Goal: Transaction & Acquisition: Purchase product/service

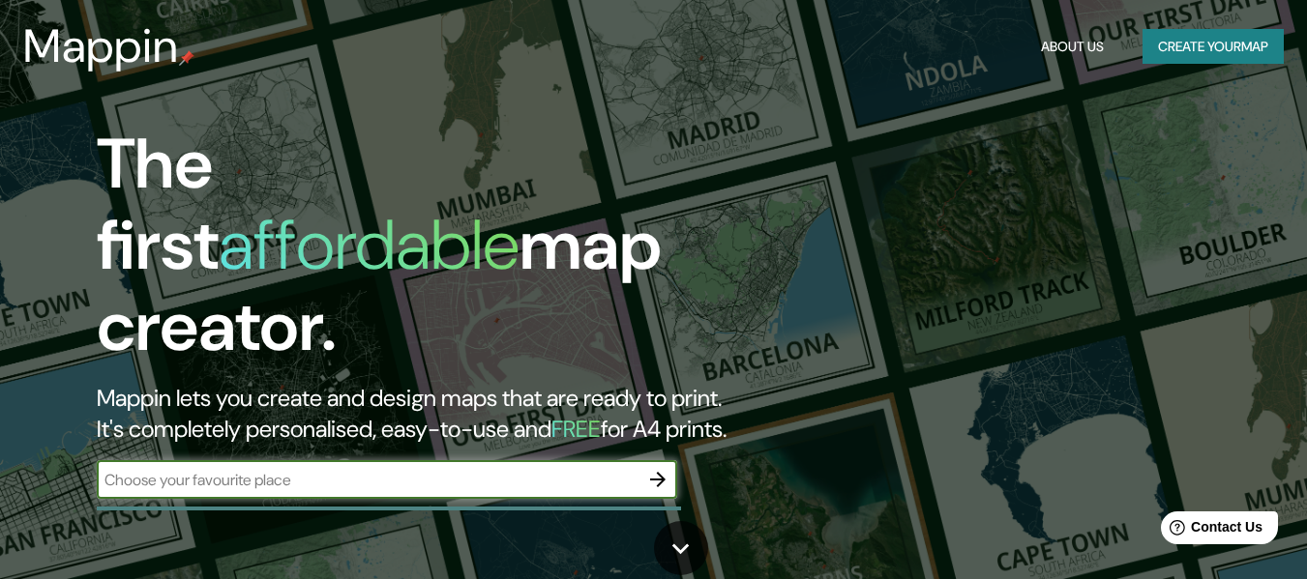
click at [274, 469] on input "text" at bounding box center [368, 480] width 542 height 22
type input "Mccain Balcarce"
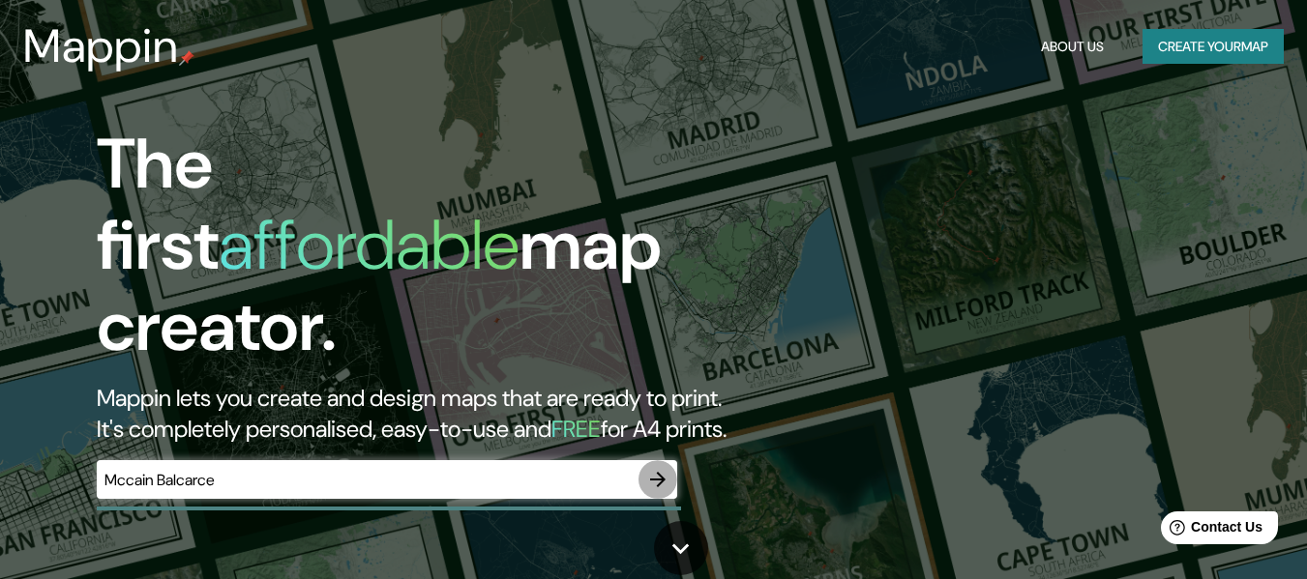
click at [659, 472] on icon "button" at bounding box center [657, 479] width 15 height 15
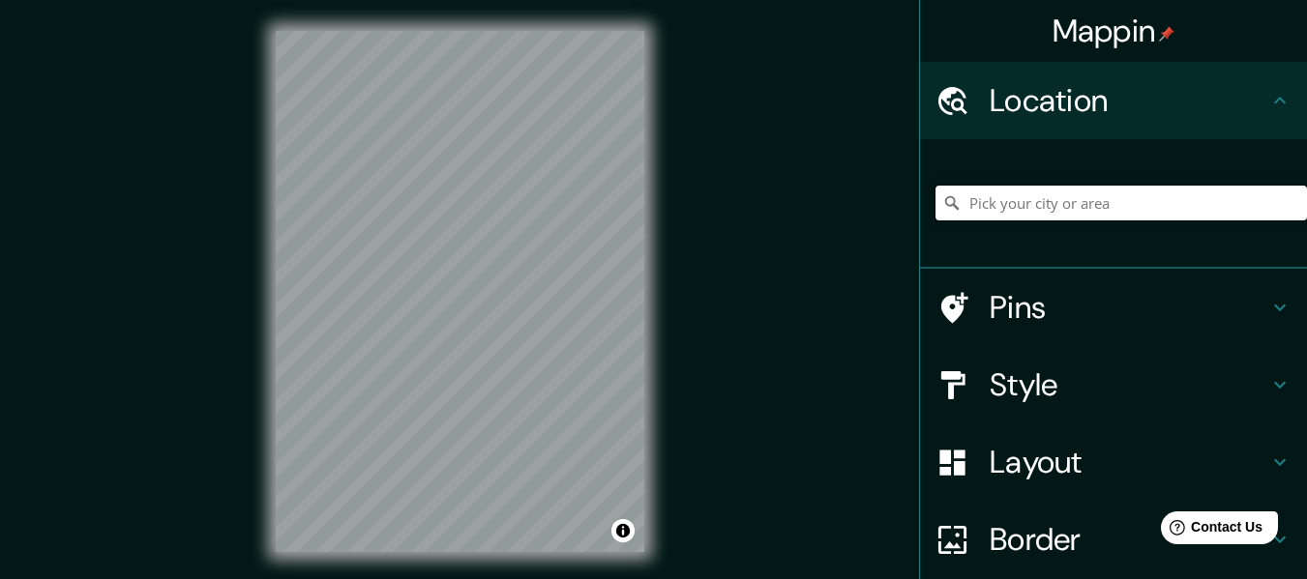
click at [1028, 202] on input "Pick your city or area" at bounding box center [1120, 203] width 371 height 35
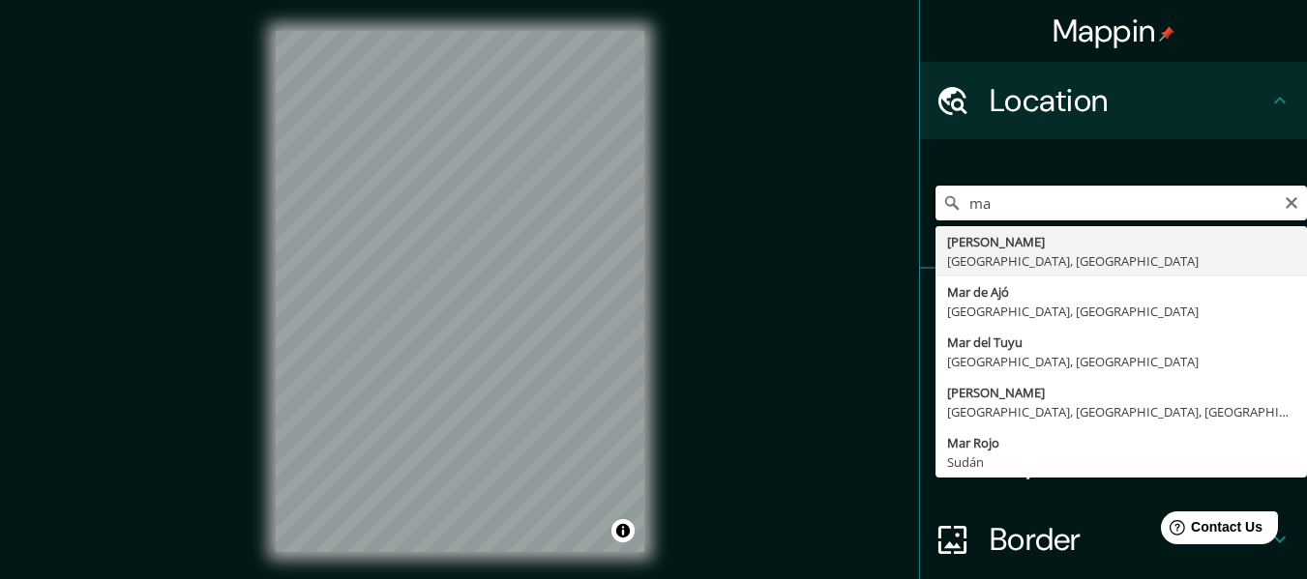
type input "m"
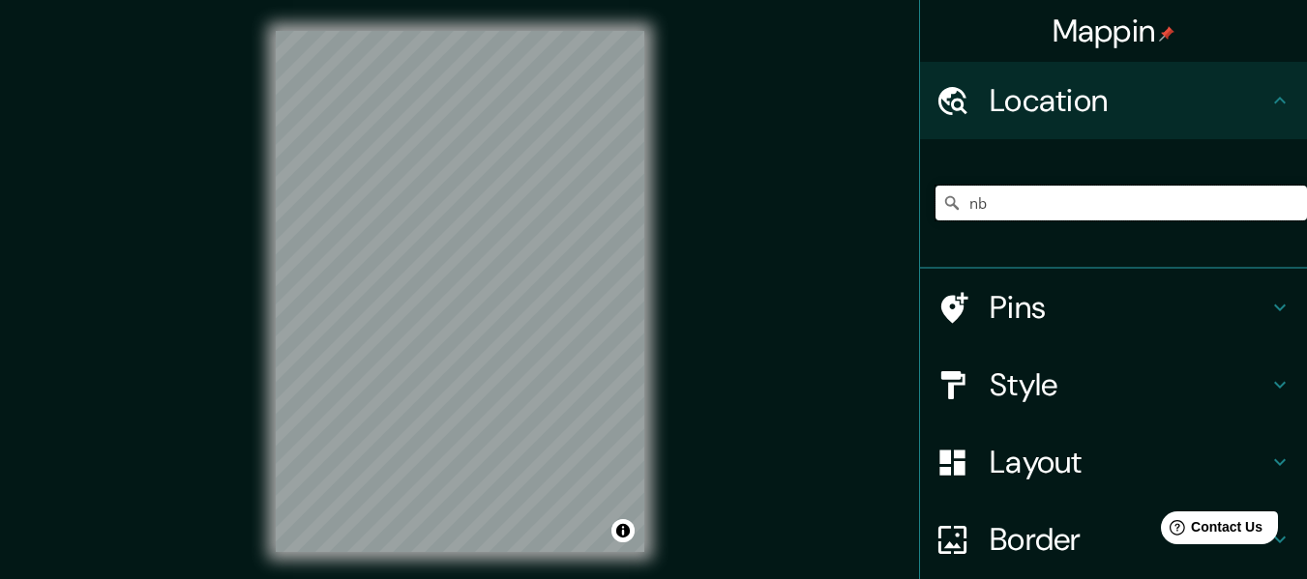
type input "n"
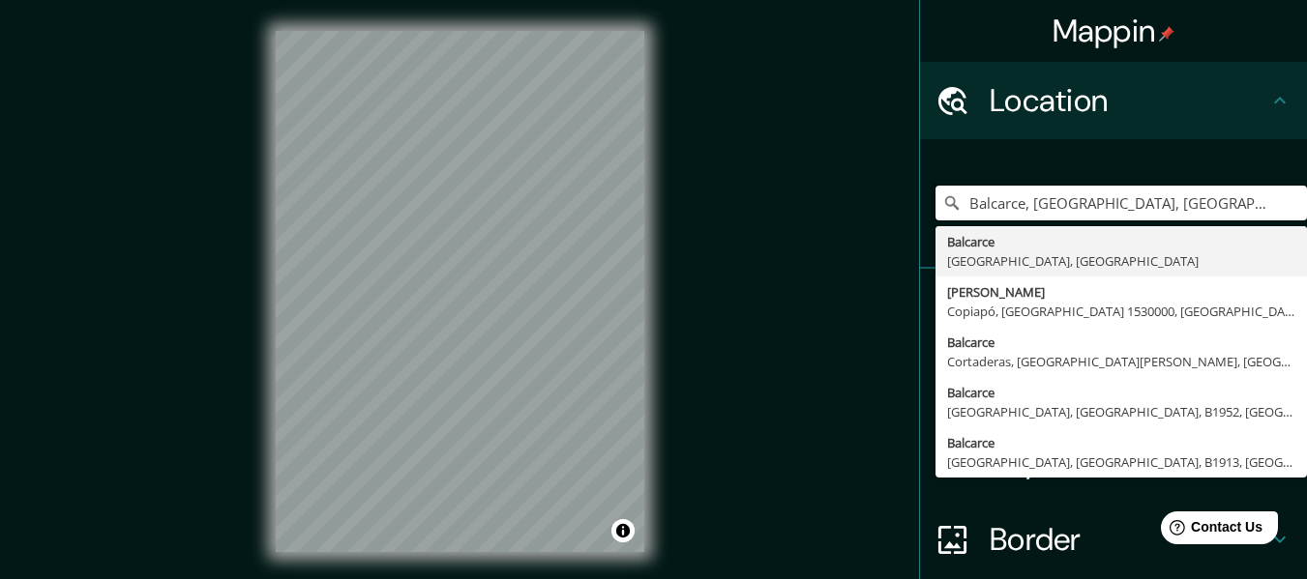
type input "Balcarce, [GEOGRAPHIC_DATA], [GEOGRAPHIC_DATA]"
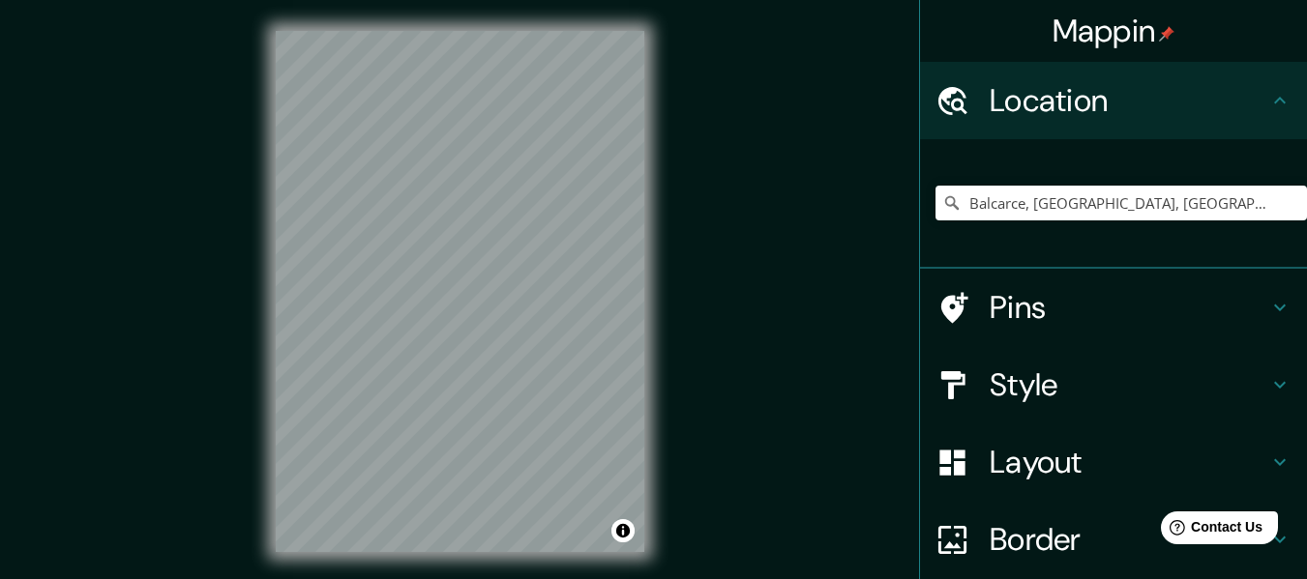
click at [266, 364] on div "© Mapbox © OpenStreetMap Improve this map" at bounding box center [460, 291] width 430 height 583
click at [253, 192] on div "© Mapbox © OpenStreetMap Improve this map" at bounding box center [460, 291] width 430 height 583
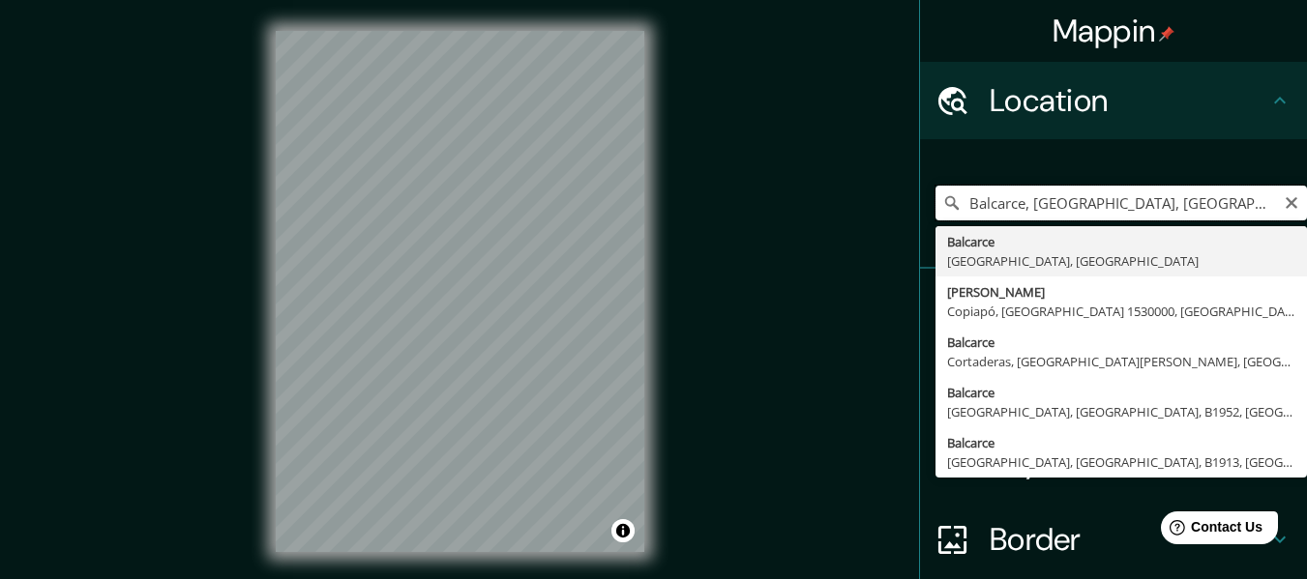
click at [1047, 208] on input "Balcarce, [GEOGRAPHIC_DATA], [GEOGRAPHIC_DATA]" at bounding box center [1120, 203] width 371 height 35
click at [1285, 204] on icon "Clear" at bounding box center [1291, 203] width 12 height 12
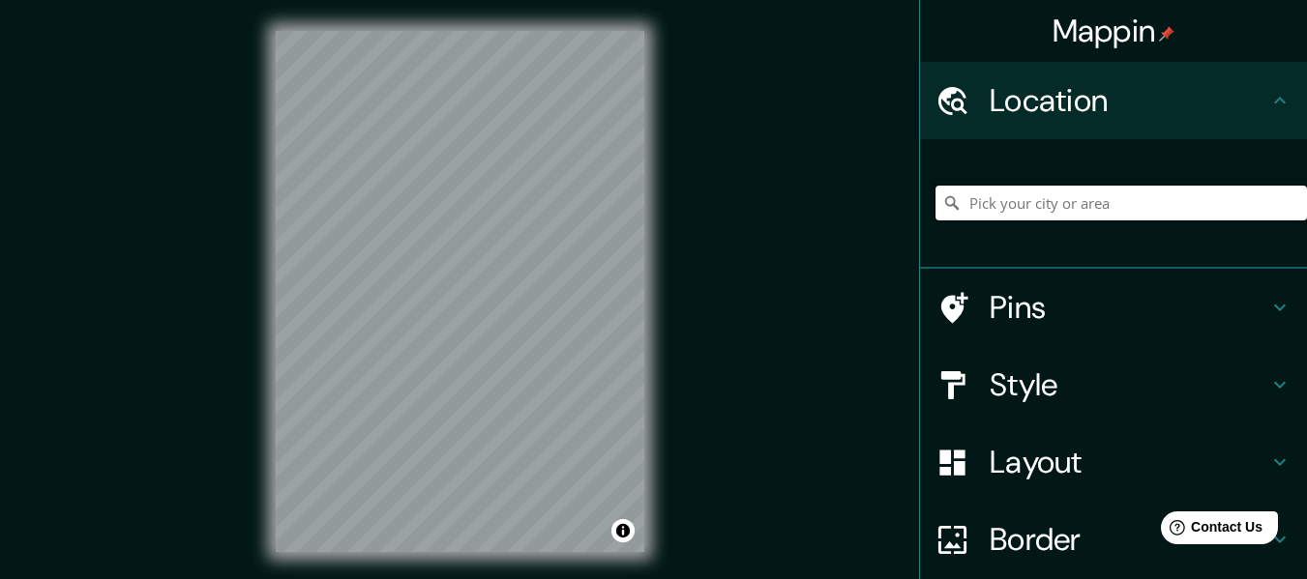
paste input "Mc [PERSON_NAME] [GEOGRAPHIC_DATA]"
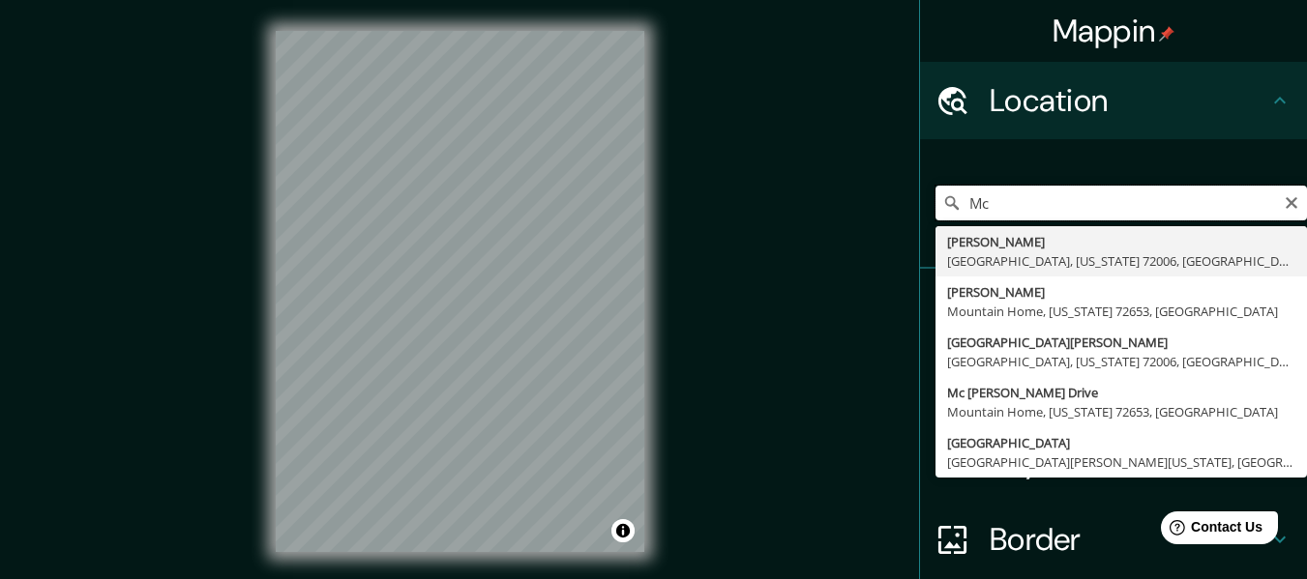
type input "M"
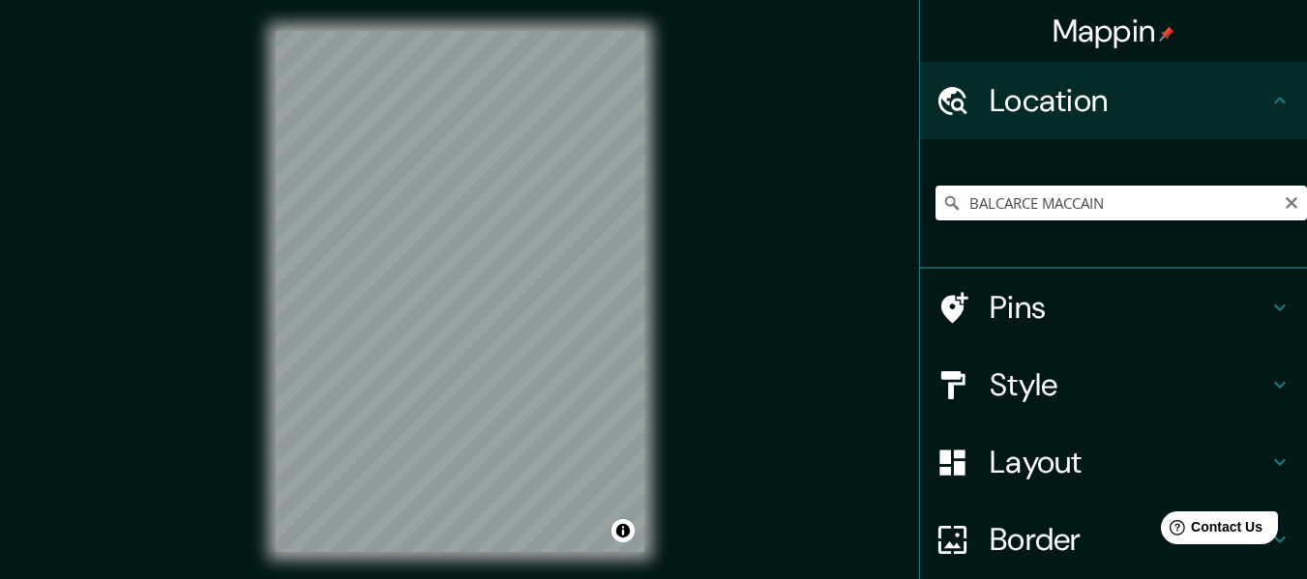
click at [699, 369] on div "Mappin Location [GEOGRAPHIC_DATA] MACCAIN [GEOGRAPHIC_DATA] [GEOGRAPHIC_DATA], …" at bounding box center [653, 307] width 1307 height 614
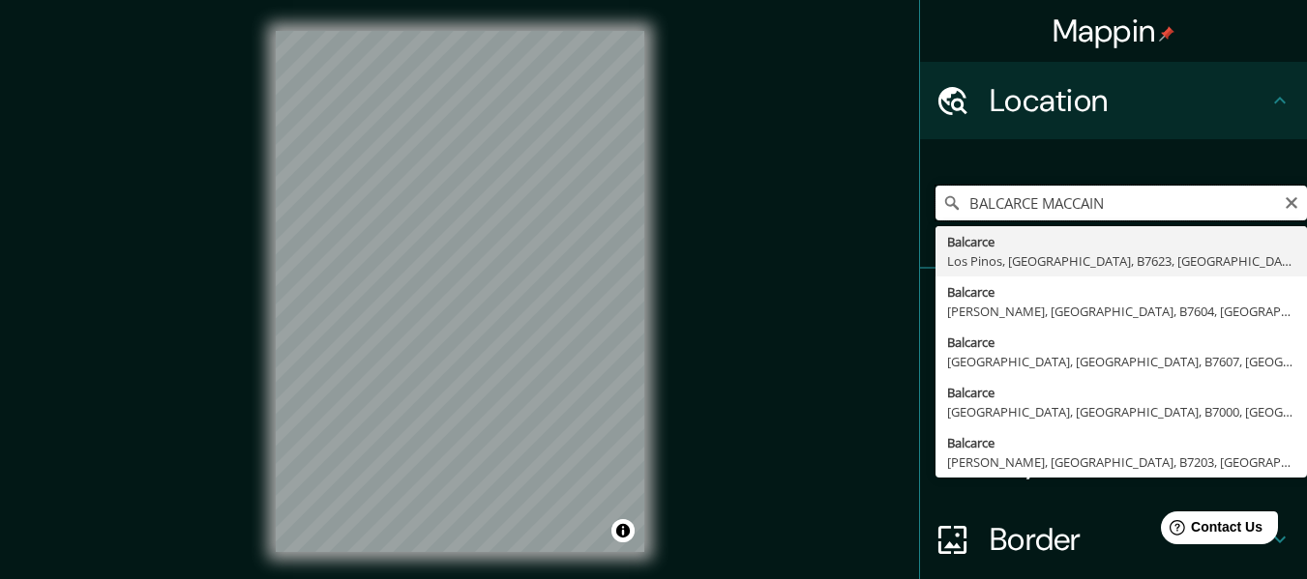
drag, startPoint x: 1165, startPoint y: 200, endPoint x: 1029, endPoint y: 216, distance: 136.3
click at [1029, 216] on input "BALCARCE MACCAIN" at bounding box center [1120, 203] width 371 height 35
type input "Balcarce, [GEOGRAPHIC_DATA], [GEOGRAPHIC_DATA], B7623, [GEOGRAPHIC_DATA]"
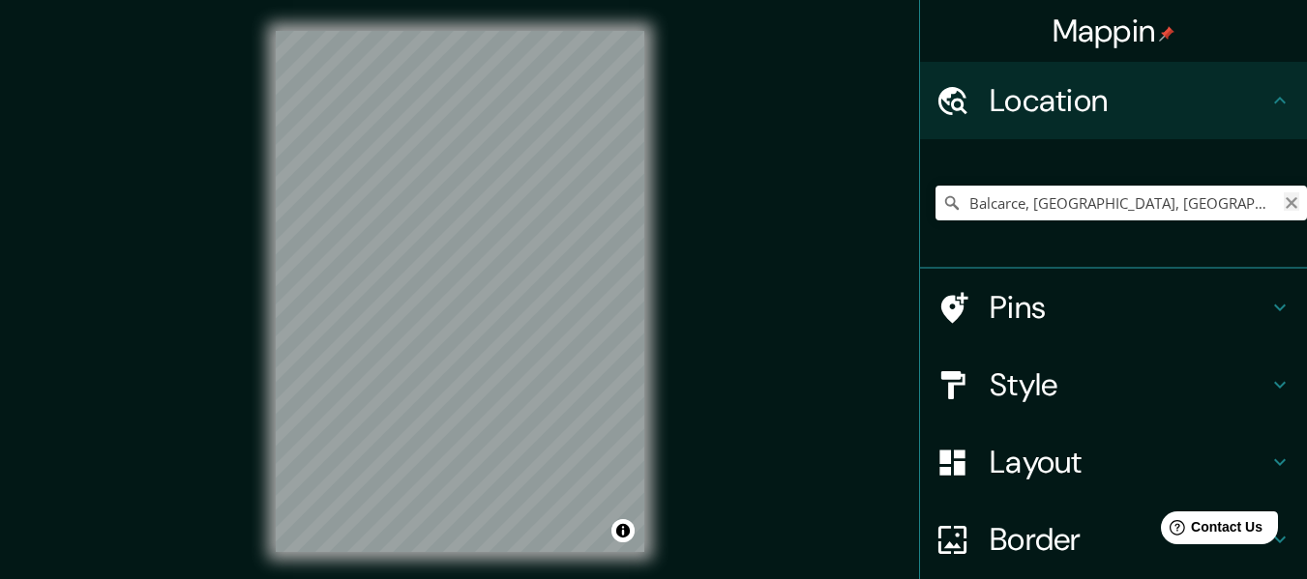
click at [1284, 194] on button "Clear" at bounding box center [1291, 201] width 15 height 18
click at [1033, 193] on input "Pick your city or area" at bounding box center [1120, 203] width 371 height 35
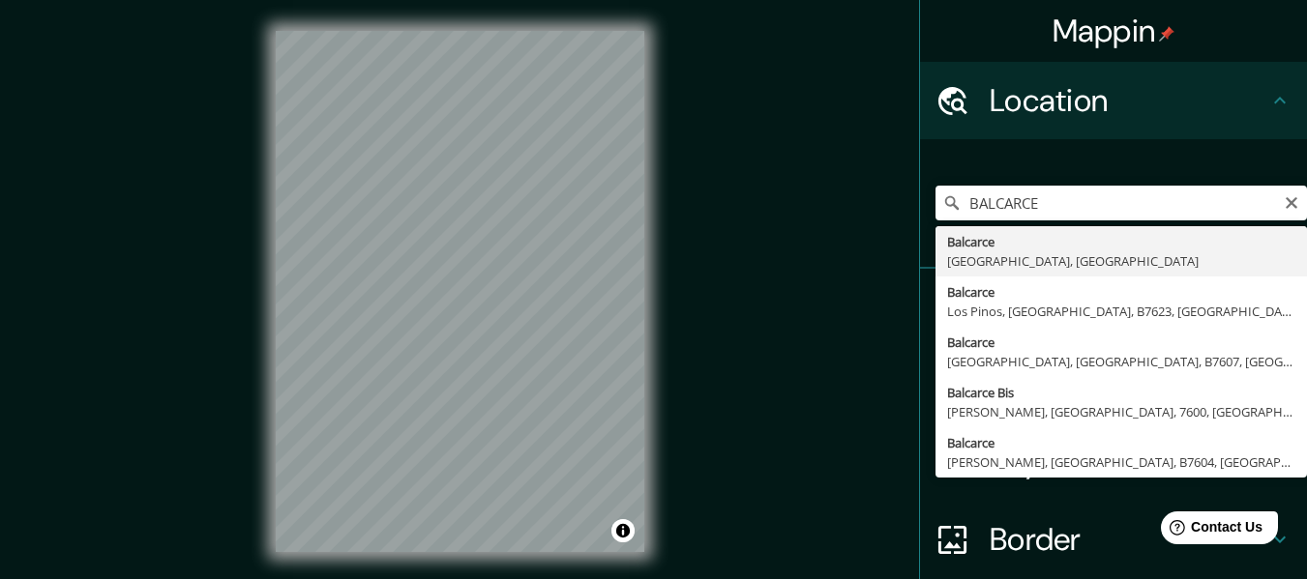
type input "Balcarce, [GEOGRAPHIC_DATA], [GEOGRAPHIC_DATA]"
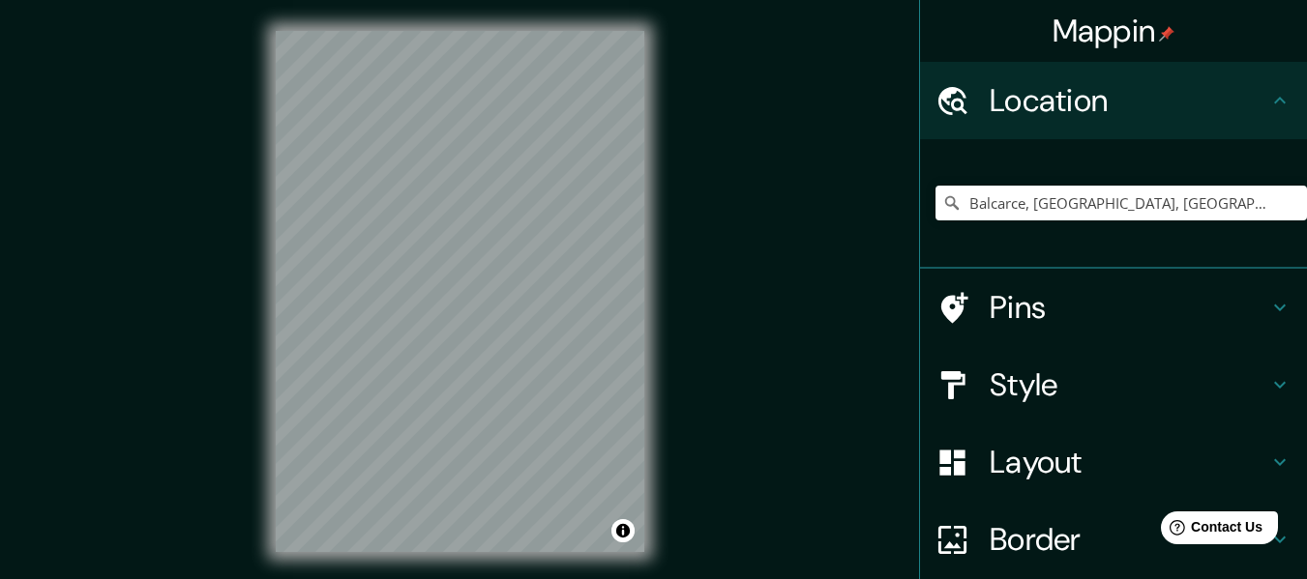
click at [257, 166] on div "© Mapbox © OpenStreetMap Improve this map" at bounding box center [460, 291] width 430 height 583
click at [276, 243] on div "Mappin Location [GEOGRAPHIC_DATA], [GEOGRAPHIC_DATA], [GEOGRAPHIC_DATA] [GEOGRA…" at bounding box center [653, 307] width 1307 height 614
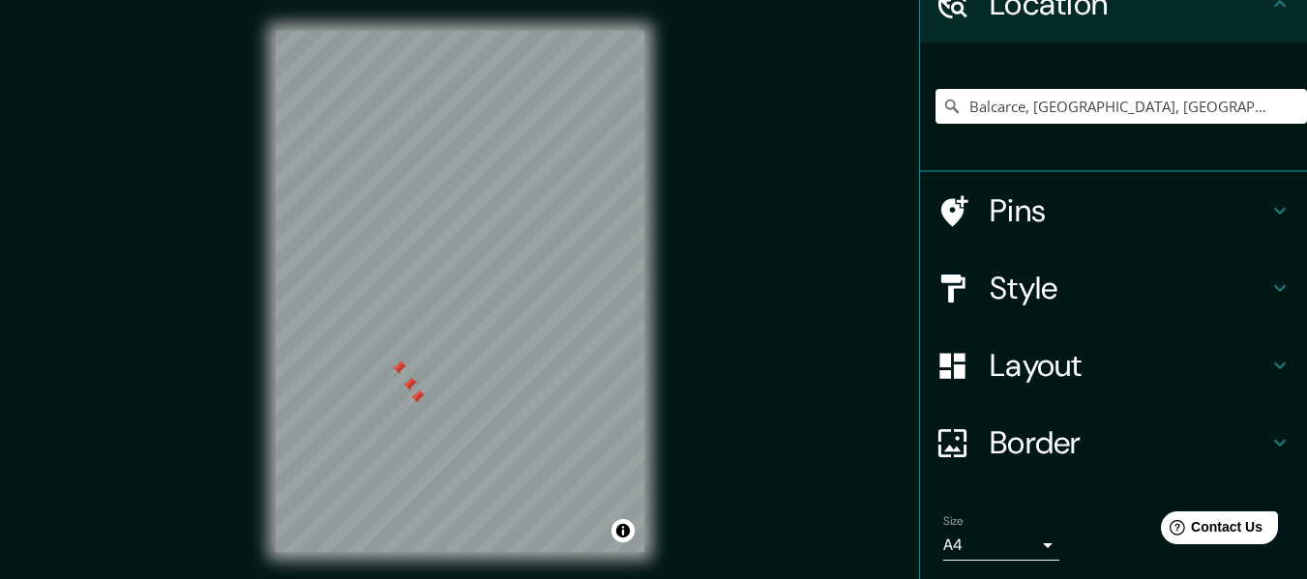
scroll to position [161, 0]
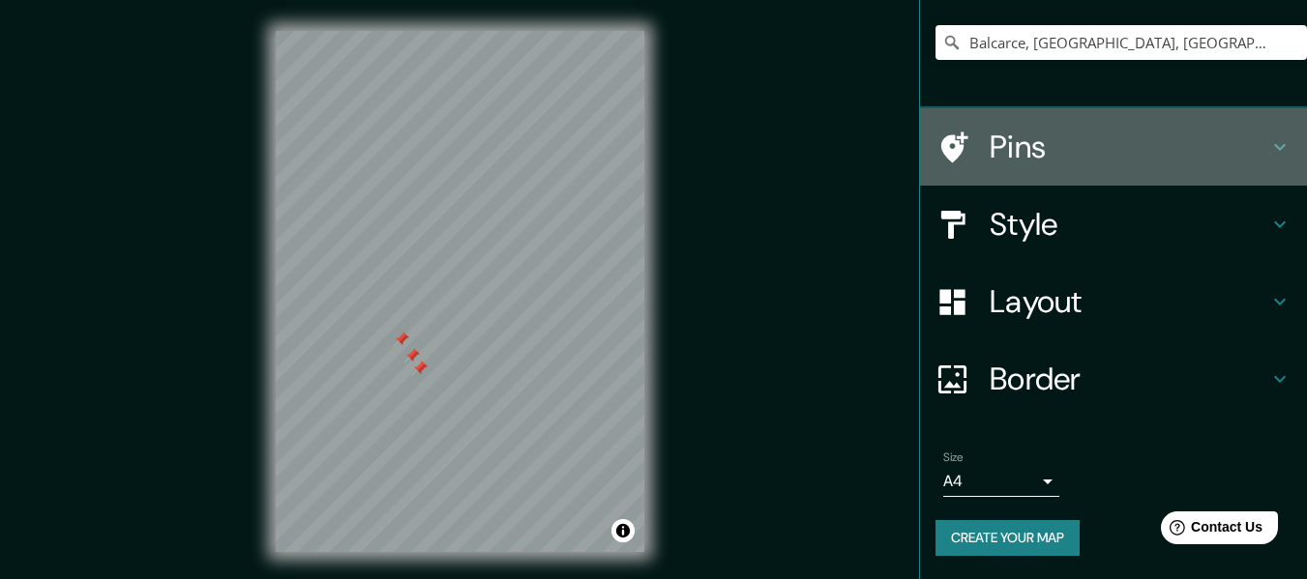
click at [1016, 156] on h4 "Pins" at bounding box center [1128, 147] width 279 height 39
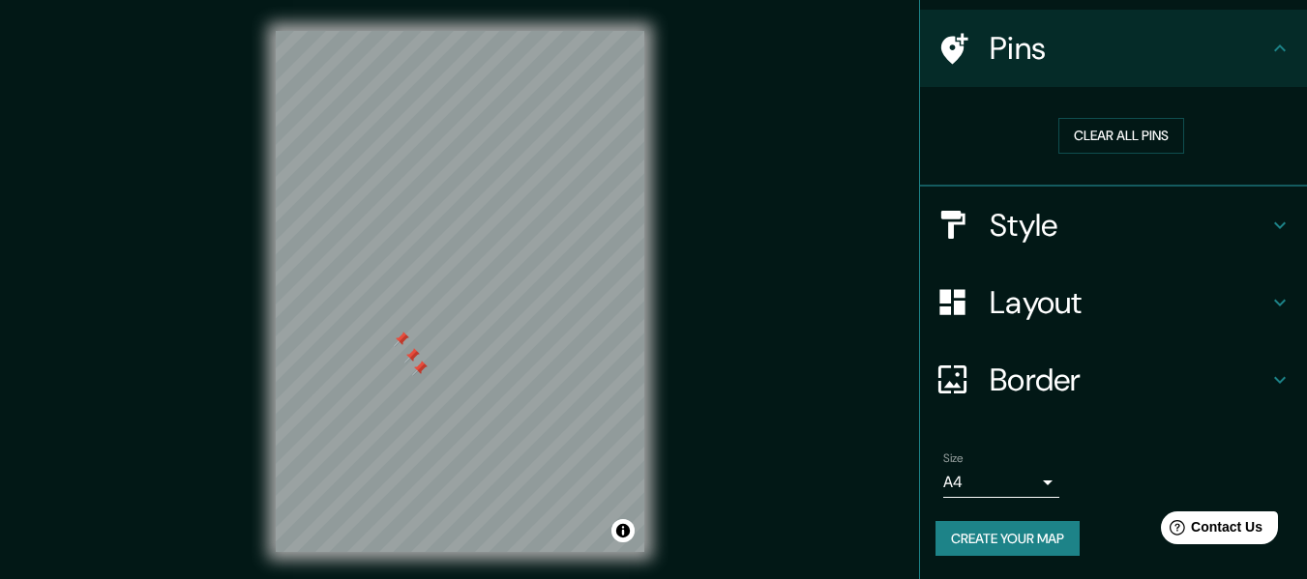
scroll to position [132, 0]
click at [1116, 133] on button "Clear all pins" at bounding box center [1121, 136] width 126 height 36
click at [1056, 361] on h4 "Border" at bounding box center [1128, 380] width 279 height 39
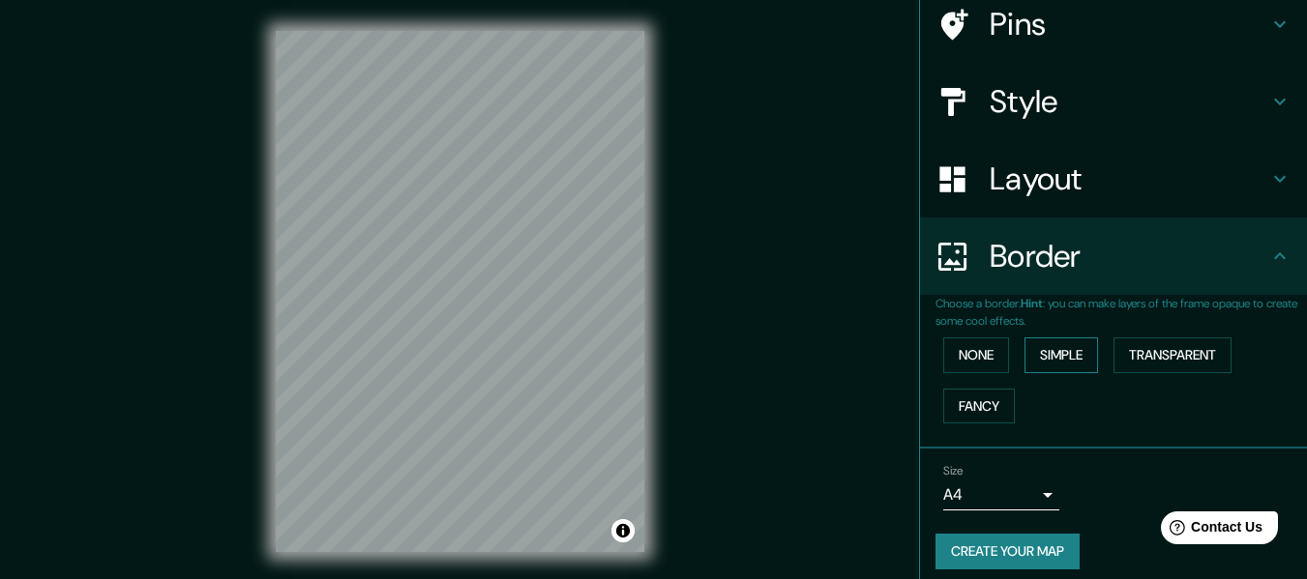
scroll to position [169, 0]
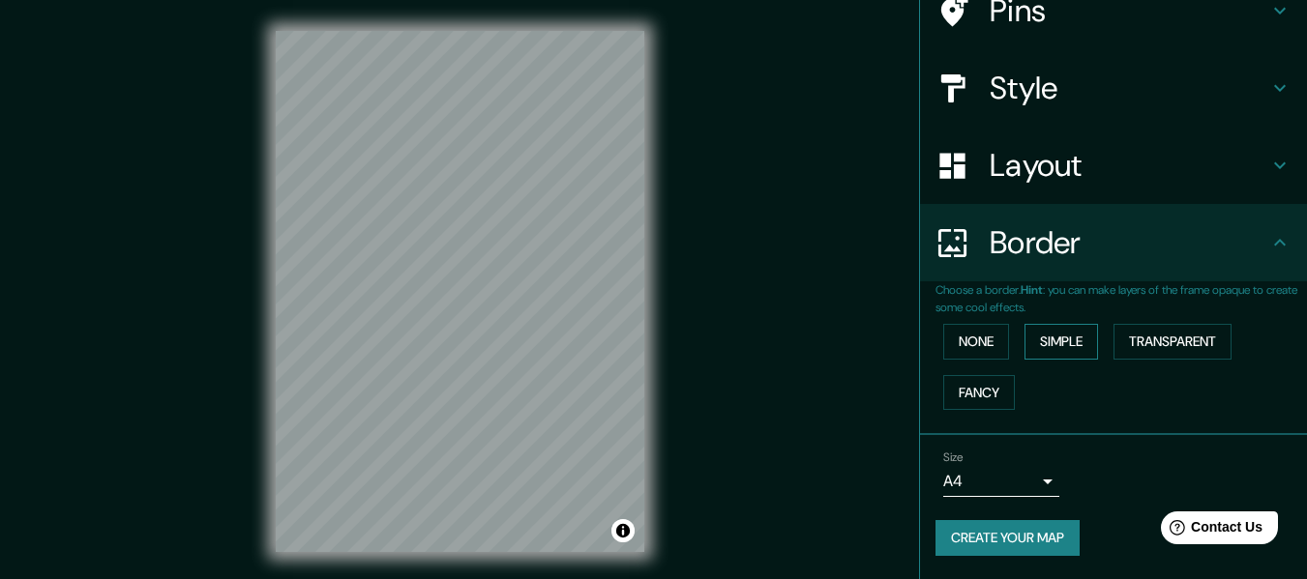
click at [1037, 335] on button "Simple" at bounding box center [1061, 342] width 74 height 36
